Goal: Obtain resource: Download file/media

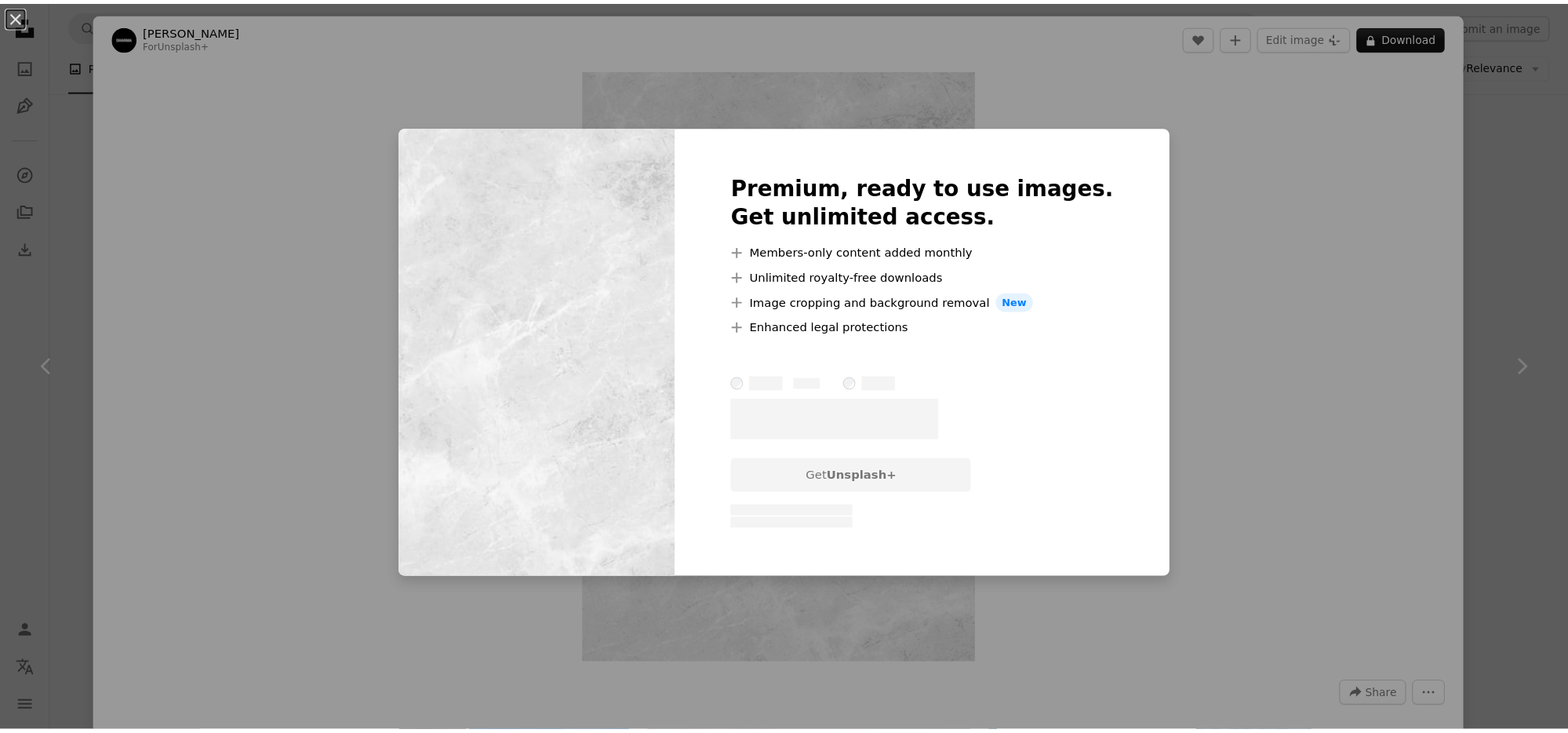
scroll to position [2354, 0]
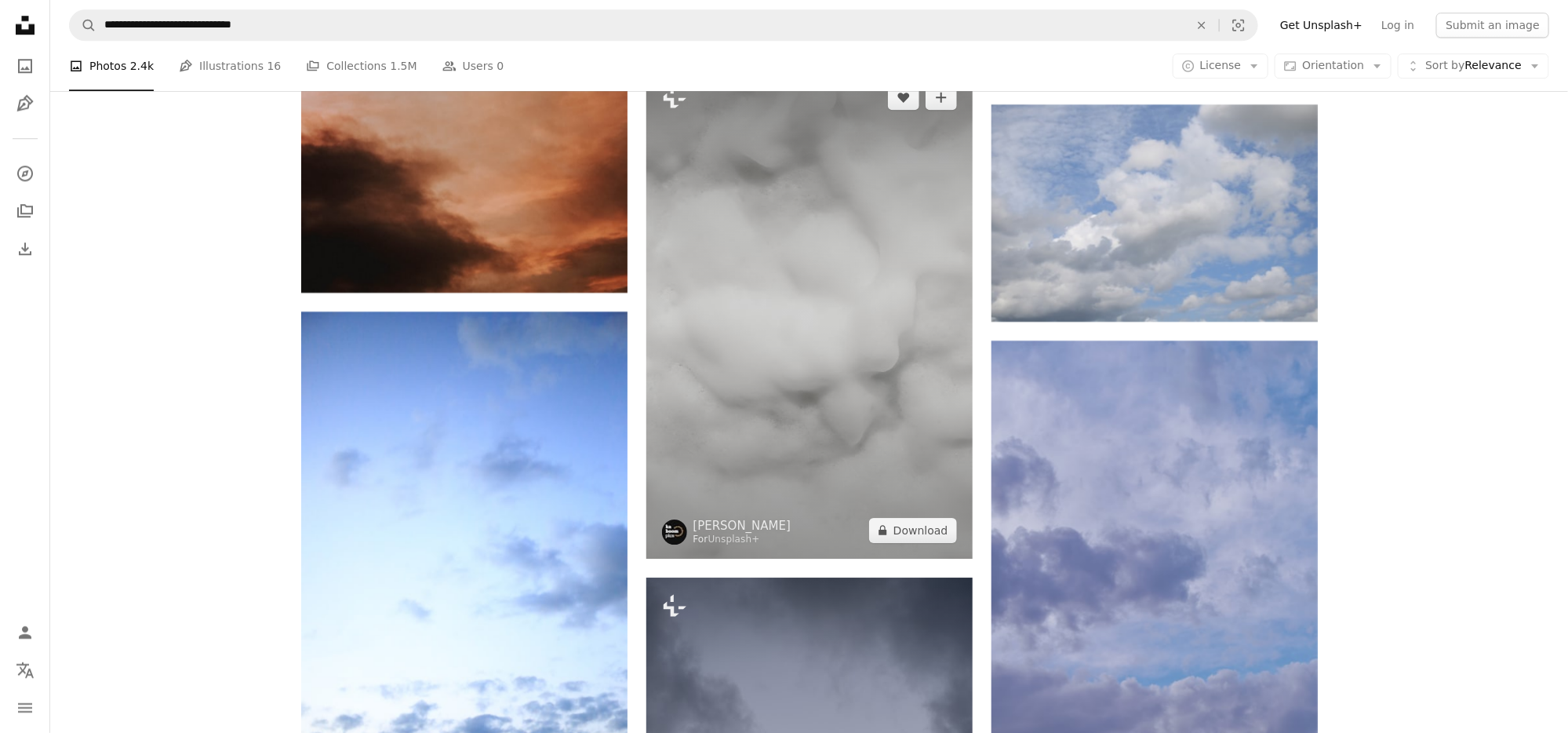
click at [866, 396] on img at bounding box center [810, 314] width 327 height 489
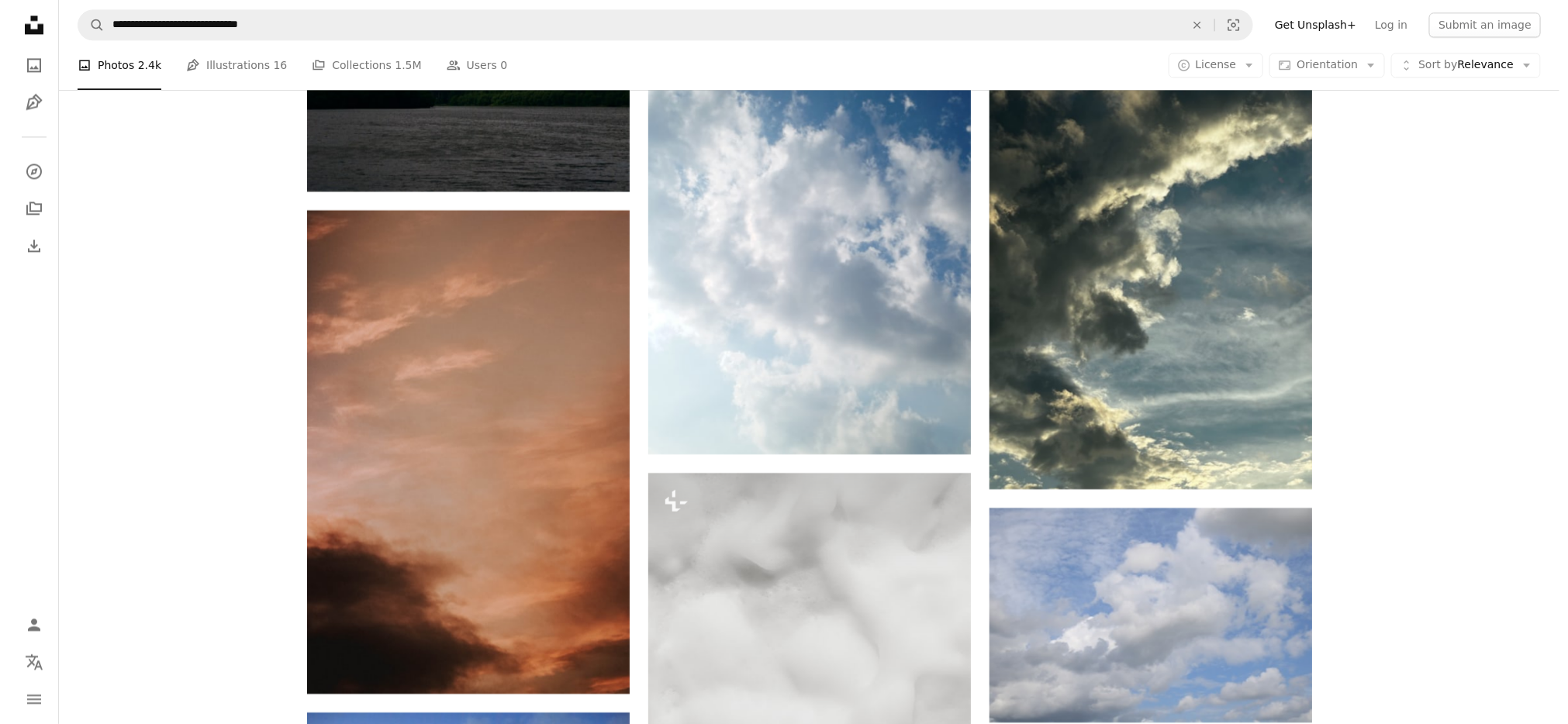
scroll to position [1938, 0]
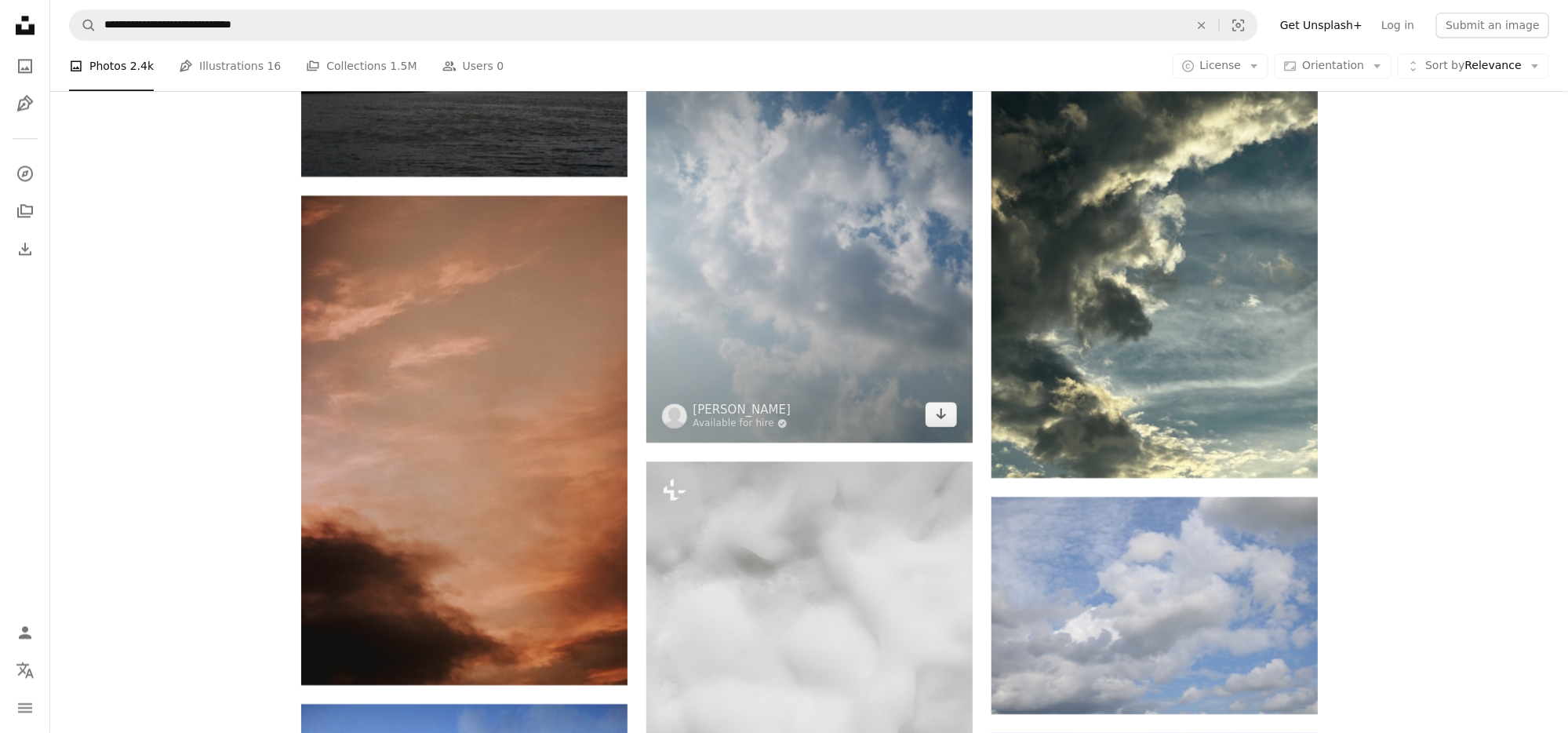
click at [875, 332] on img at bounding box center [810, 225] width 327 height 435
